Goal: Task Accomplishment & Management: Manage account settings

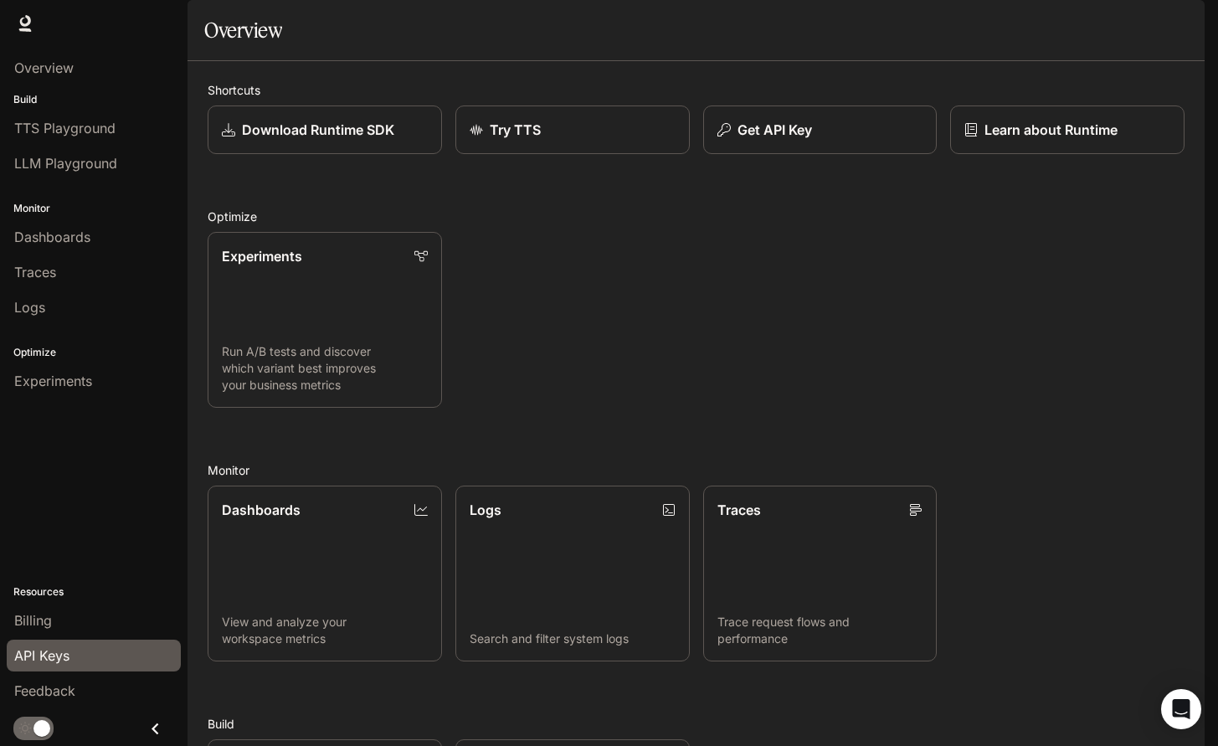
click at [32, 649] on span "API Keys" at bounding box center [41, 655] width 55 height 20
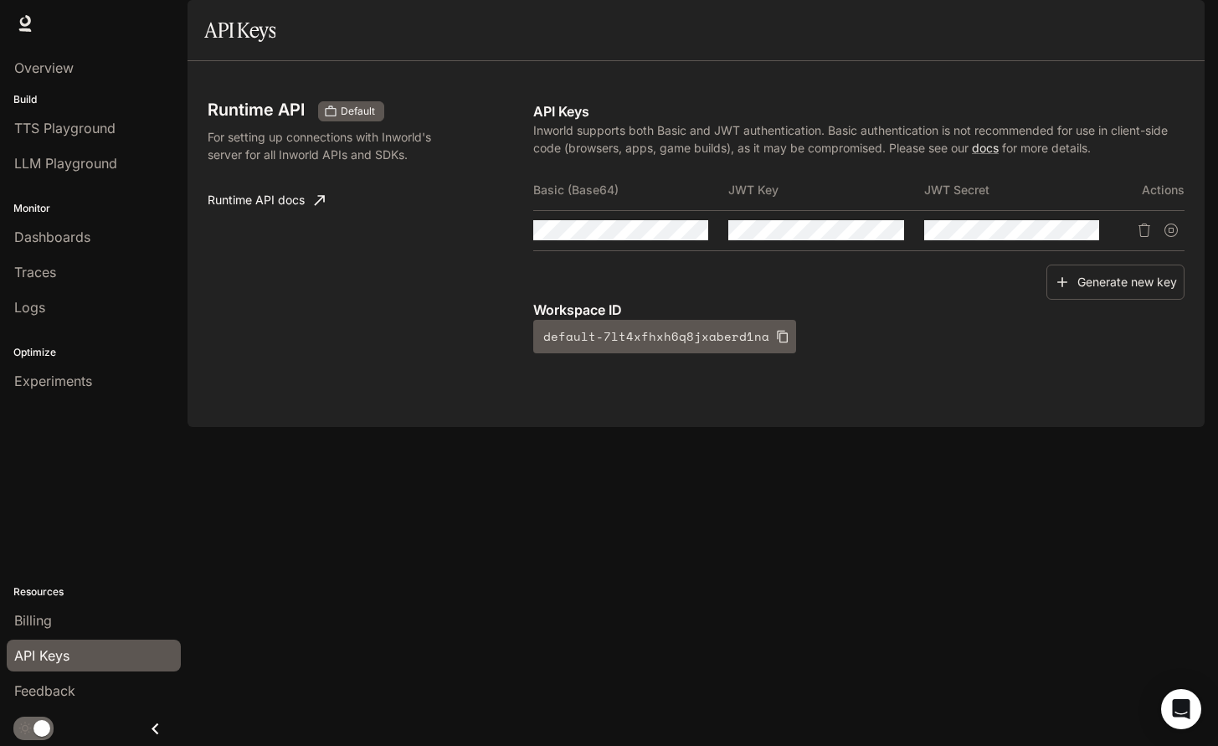
drag, startPoint x: 1090, startPoint y: 329, endPoint x: 1056, endPoint y: 399, distance: 77.9
click at [1057, 353] on div "API Keys Inworld supports both Basic and JWT authentication. Basic authenticati…" at bounding box center [858, 227] width 651 height 252
click at [1144, 237] on icon "Delete API key" at bounding box center [1144, 230] width 13 height 13
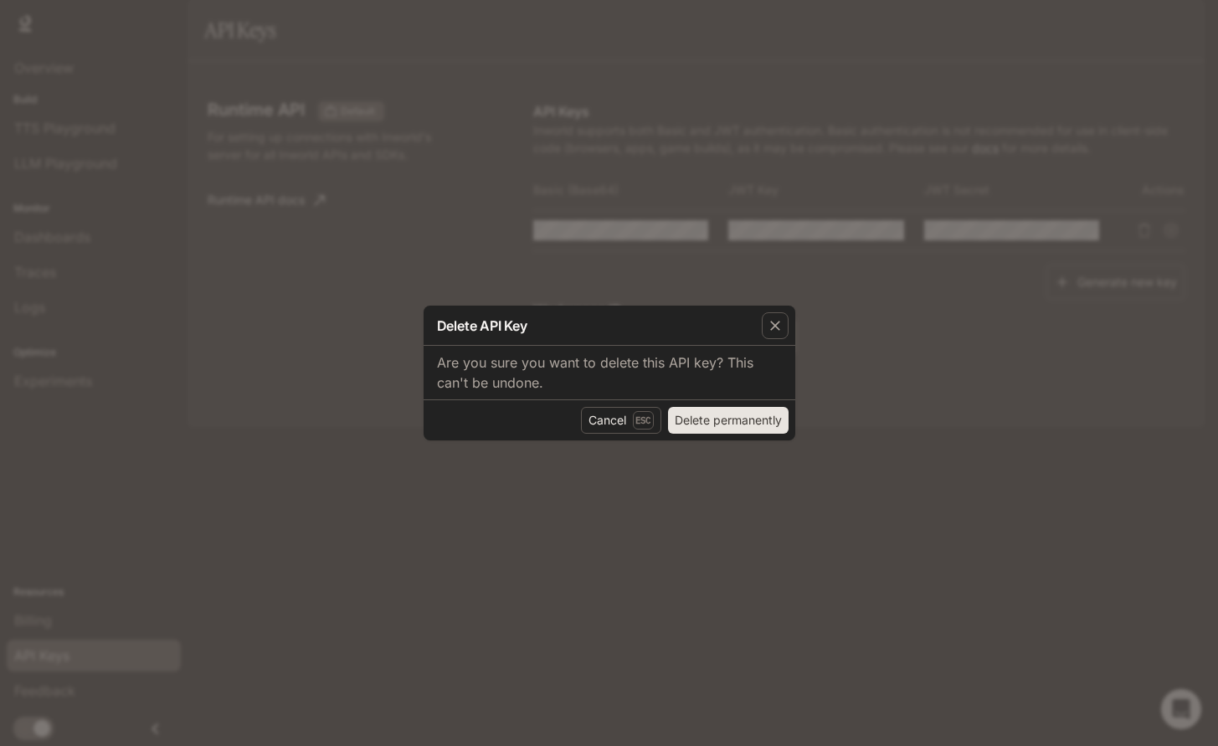
click at [723, 420] on button "Delete permanently" at bounding box center [728, 420] width 121 height 27
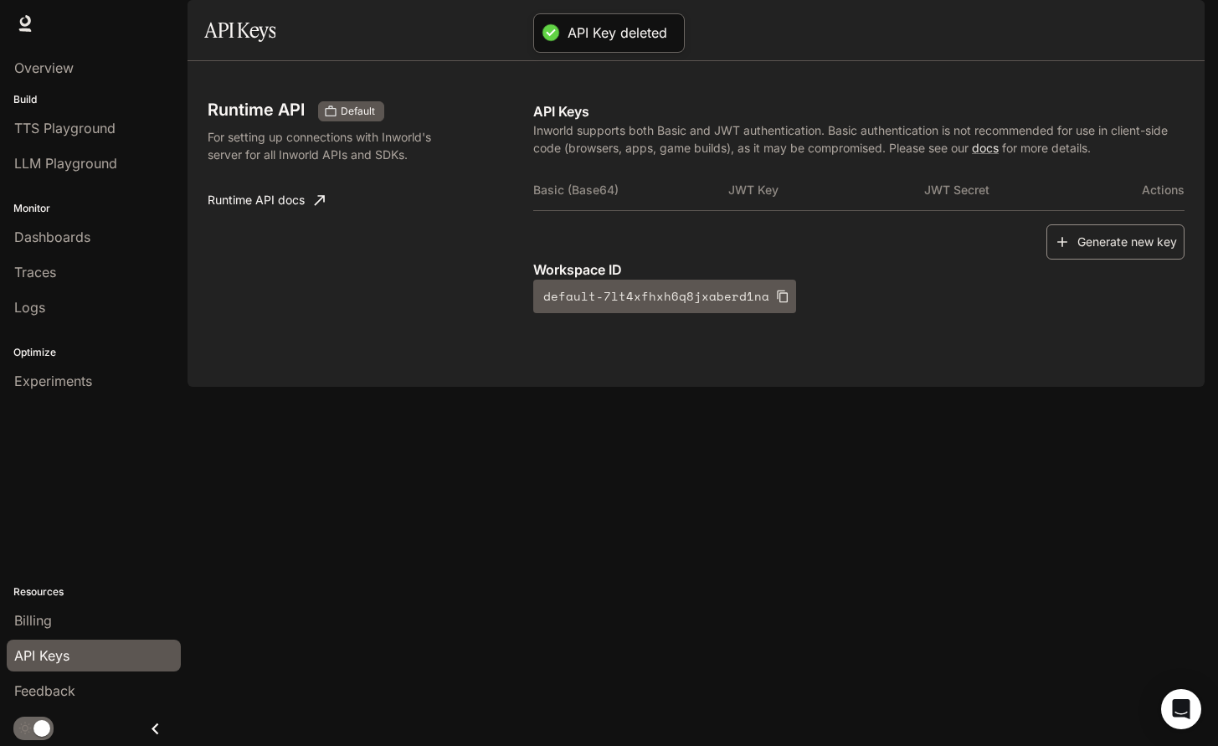
click at [1121, 260] on button "Generate new key" at bounding box center [1115, 242] width 138 height 36
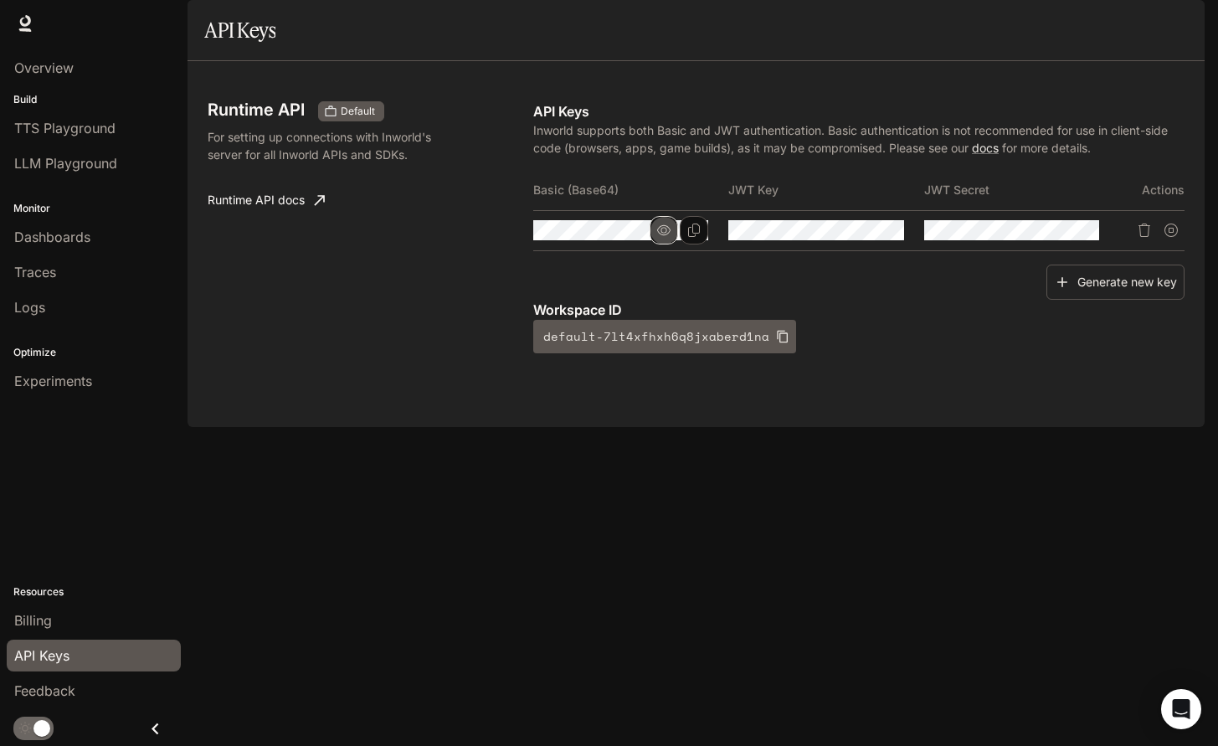
click at [670, 237] on icon "button" at bounding box center [663, 230] width 13 height 13
click at [686, 244] on button "Copy Basic (Base64)" at bounding box center [694, 230] width 28 height 28
